Goal: Check status

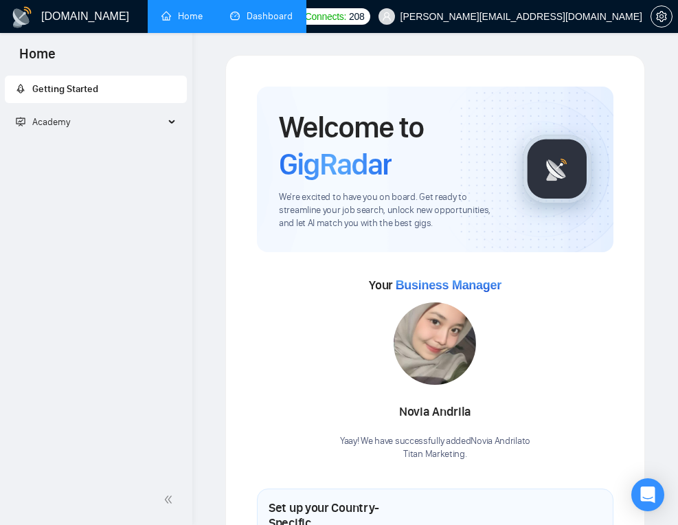
click at [286, 16] on link "Dashboard" at bounding box center [261, 16] width 62 height 12
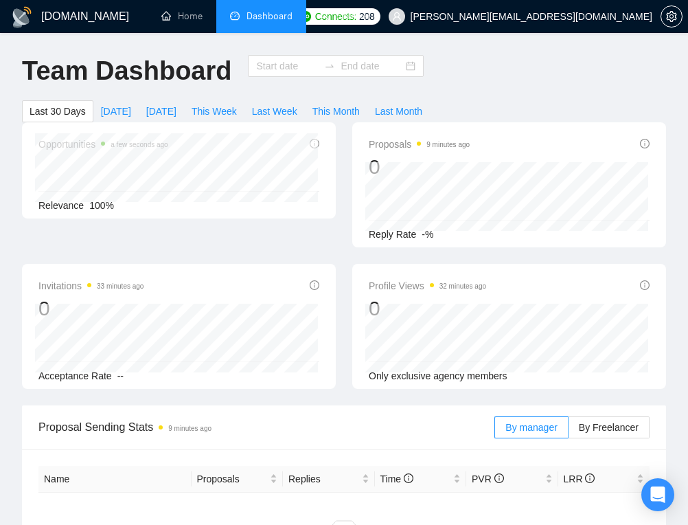
type input "[DATE]"
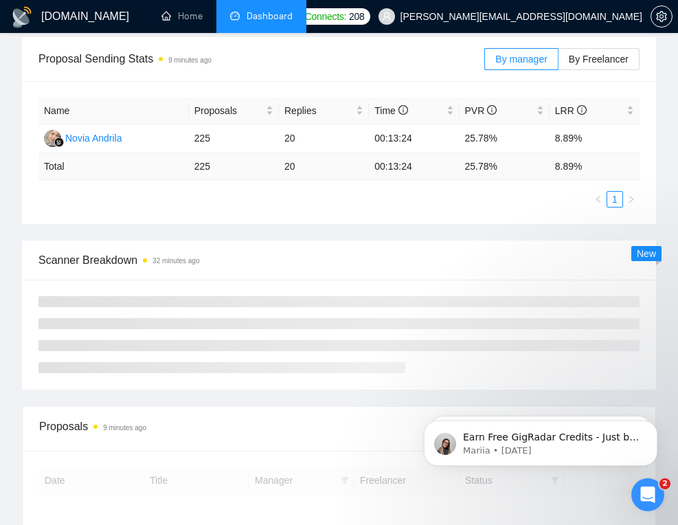
scroll to position [410, 0]
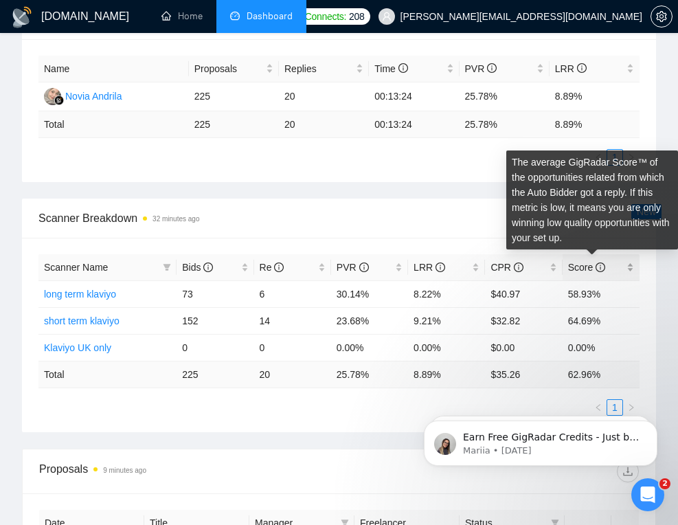
click at [551, 266] on icon "info-circle" at bounding box center [600, 267] width 10 height 10
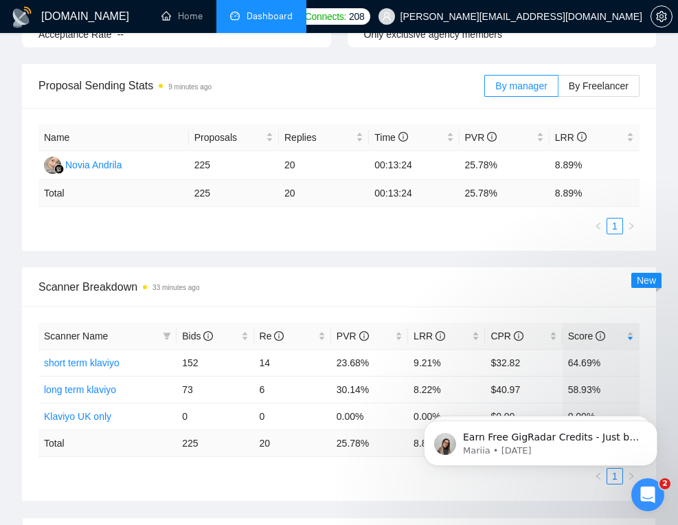
scroll to position [0, 0]
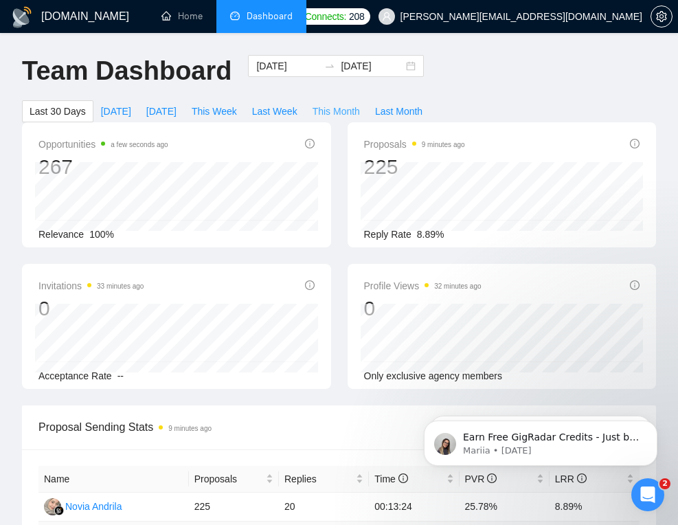
click at [339, 111] on span "This Month" at bounding box center [335, 111] width 47 height 15
type input "[DATE]"
click at [396, 115] on span "Last Month" at bounding box center [398, 111] width 47 height 15
type input "[DATE]"
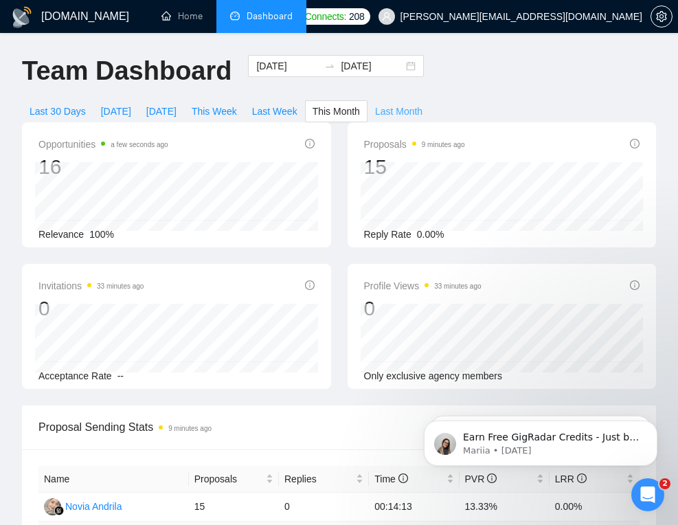
type input "[DATE]"
